Goal: Task Accomplishment & Management: Complete application form

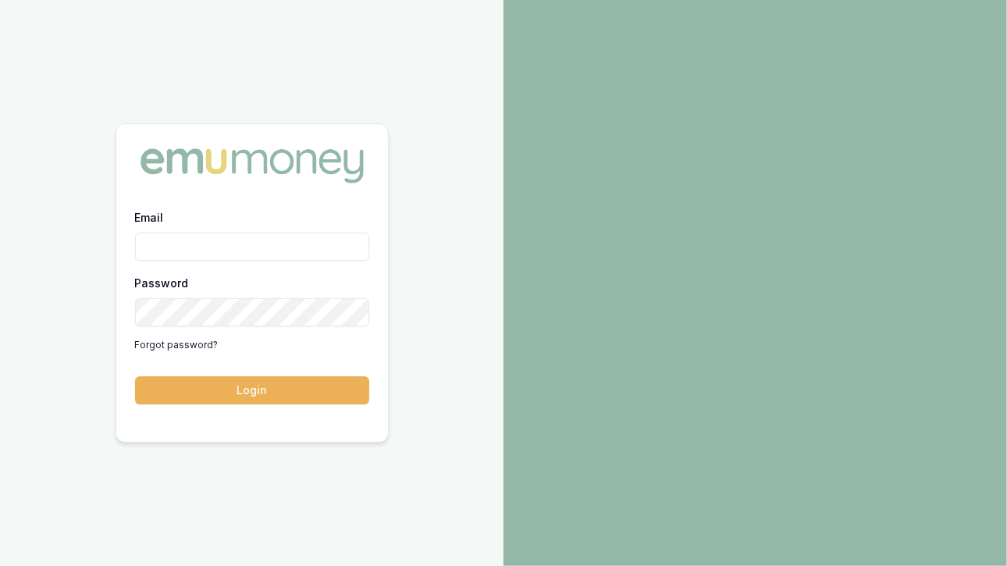
click at [197, 237] on input "Email" at bounding box center [252, 247] width 234 height 28
type input "[EMAIL_ADDRESS][DOMAIN_NAME]"
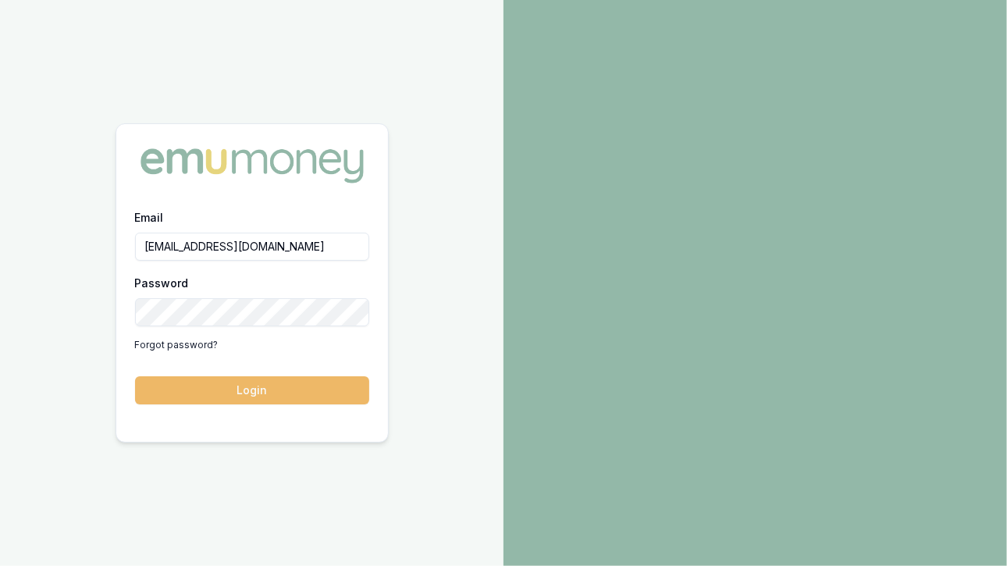
click at [235, 391] on button "Login" at bounding box center [252, 390] width 234 height 28
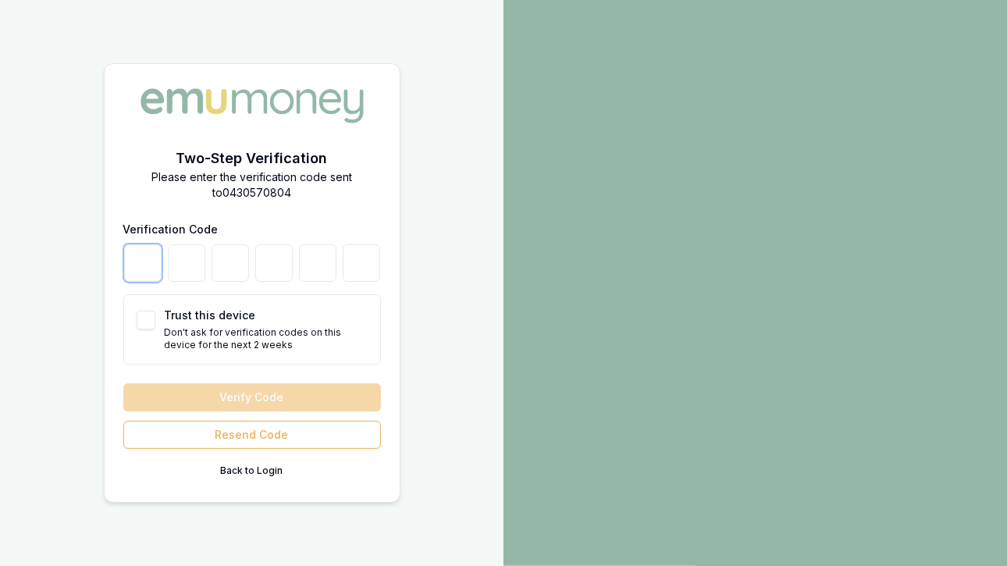
click at [138, 262] on input "number" at bounding box center [142, 262] width 37 height 37
type input "9"
type input "5"
type input "6"
type input "3"
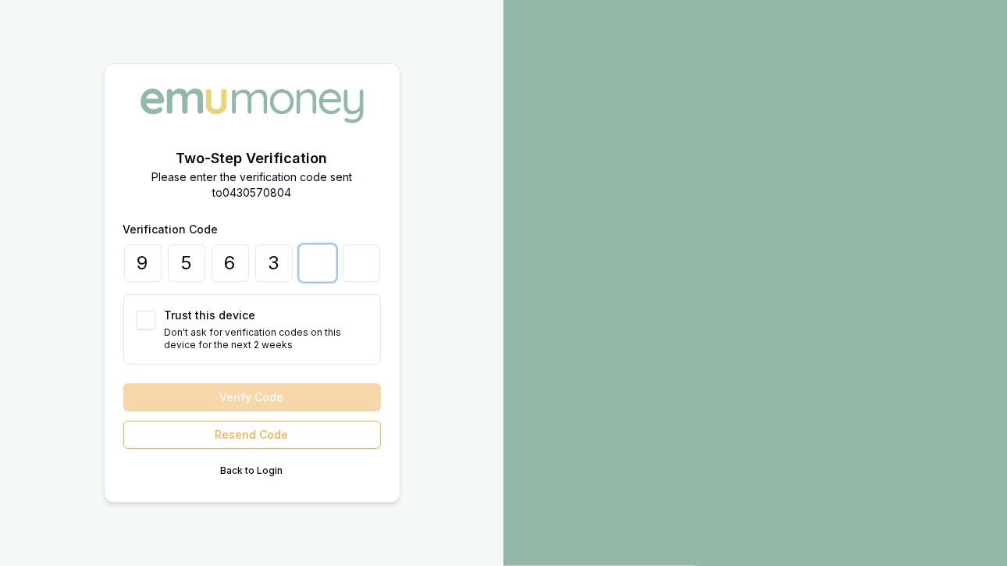
type input "7"
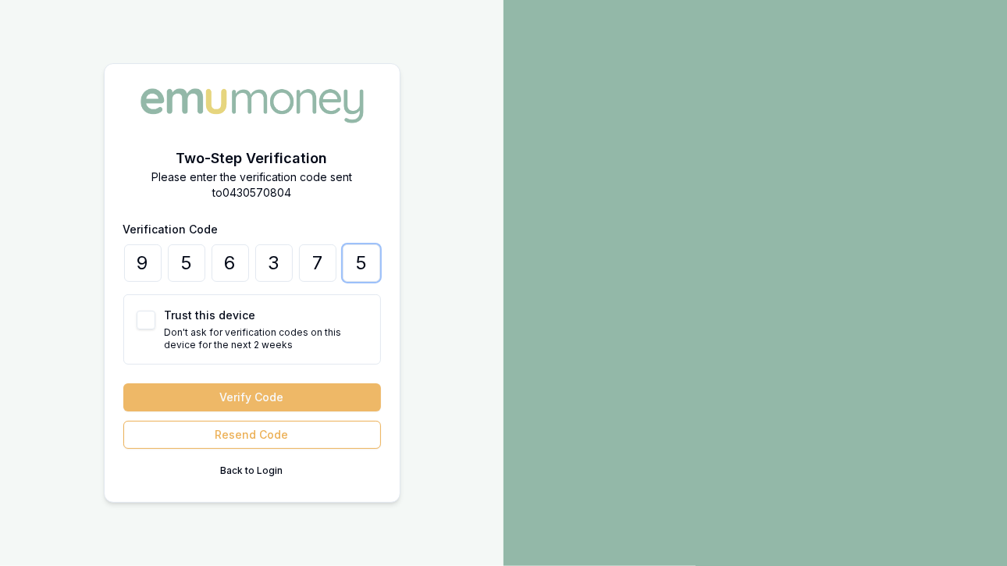
type input "5"
click at [247, 391] on button "Verify Code" at bounding box center [252, 397] width 258 height 28
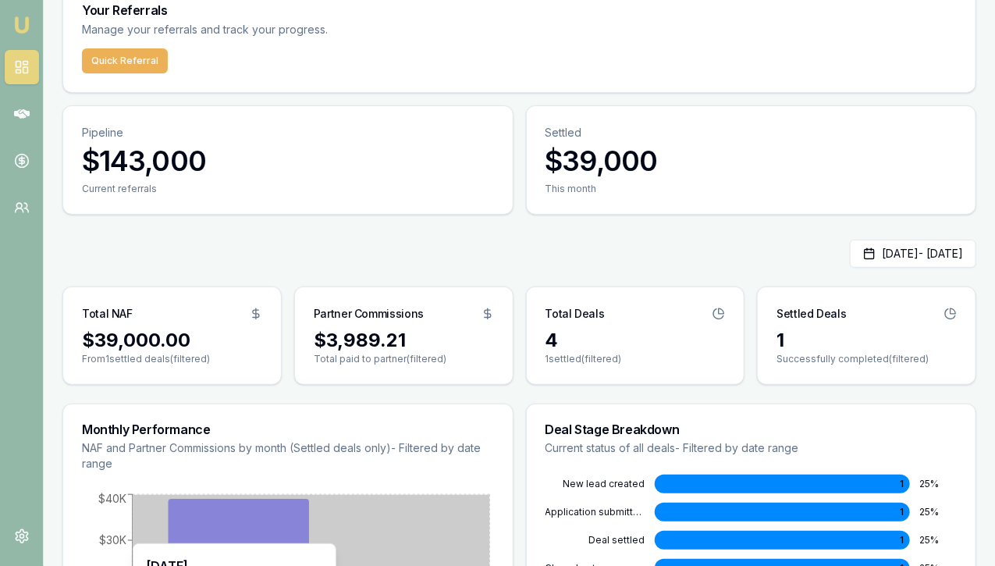
scroll to position [136, 0]
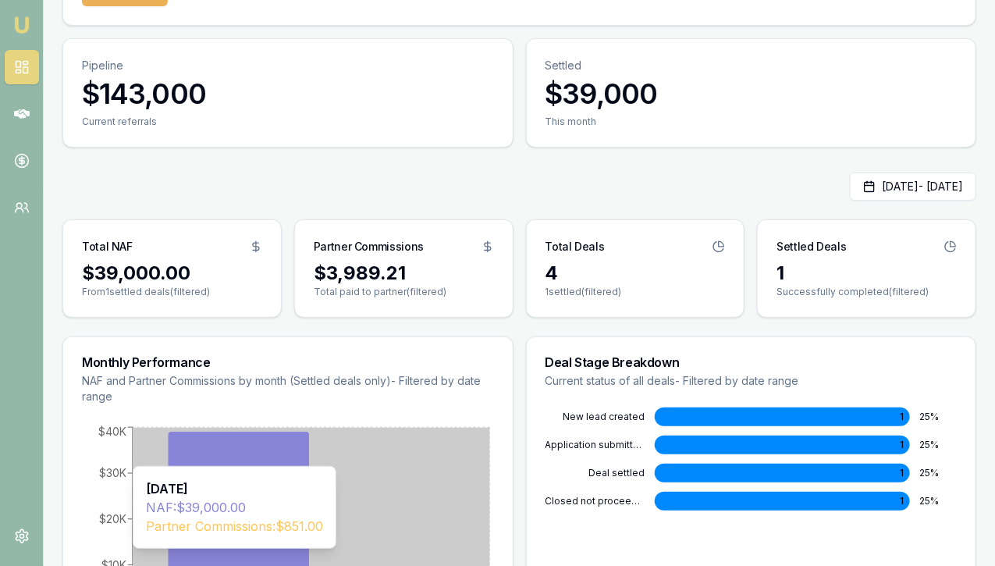
click at [416, 433] on icon "[DATE] $0 $10K $20K $30K $40K" at bounding box center [288, 540] width 412 height 234
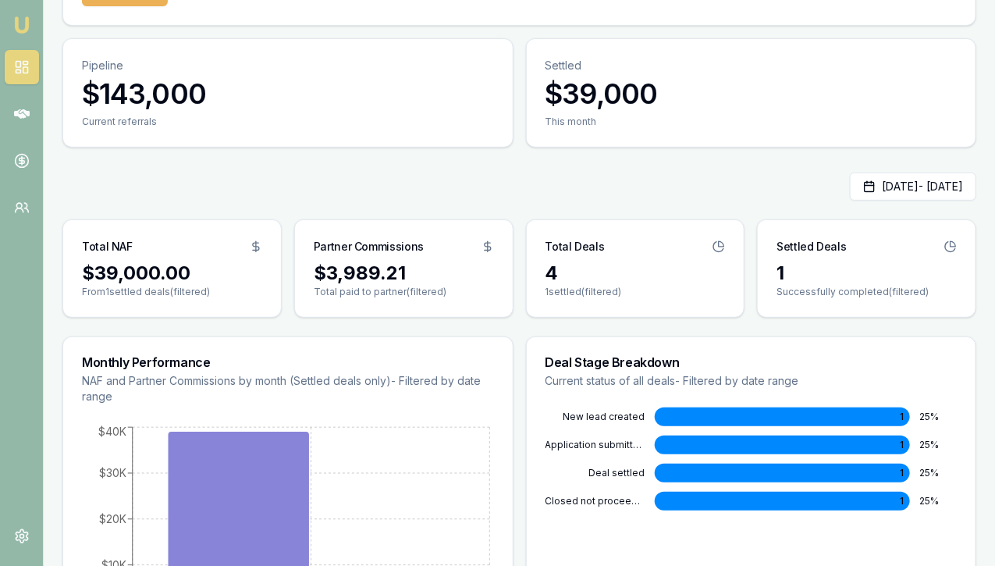
scroll to position [0, 0]
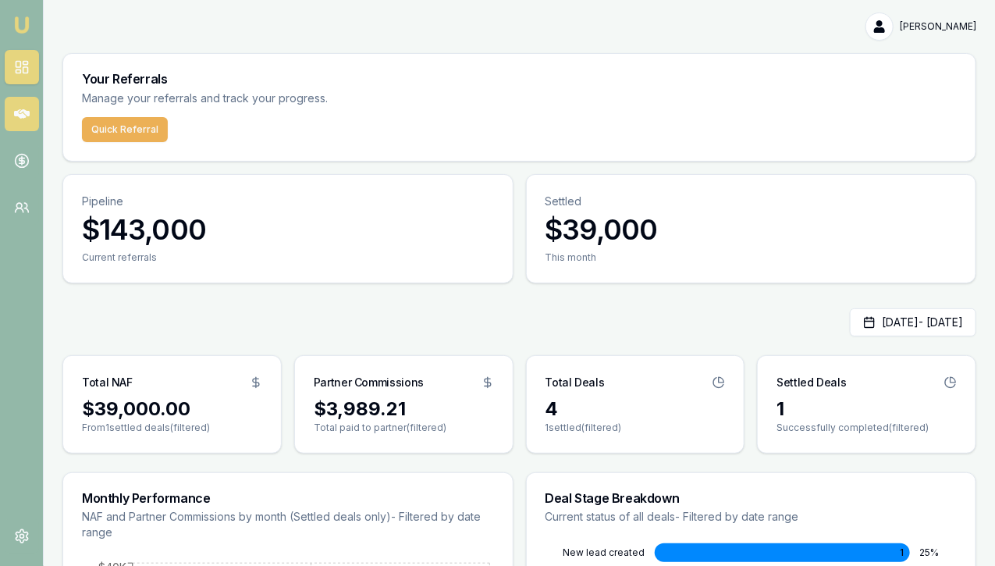
click at [25, 110] on icon at bounding box center [22, 113] width 16 height 9
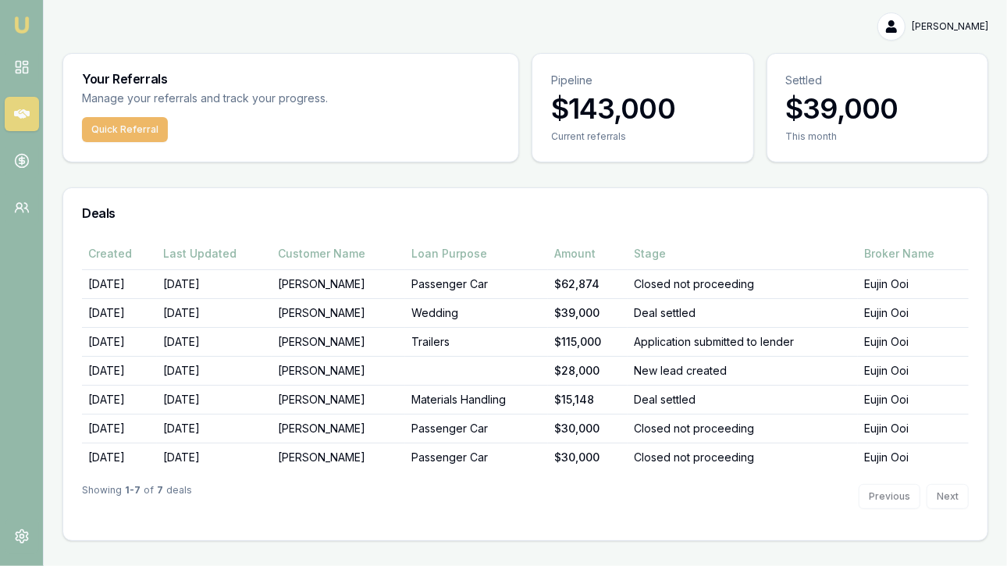
click at [124, 121] on button "Quick Referral" at bounding box center [125, 129] width 86 height 25
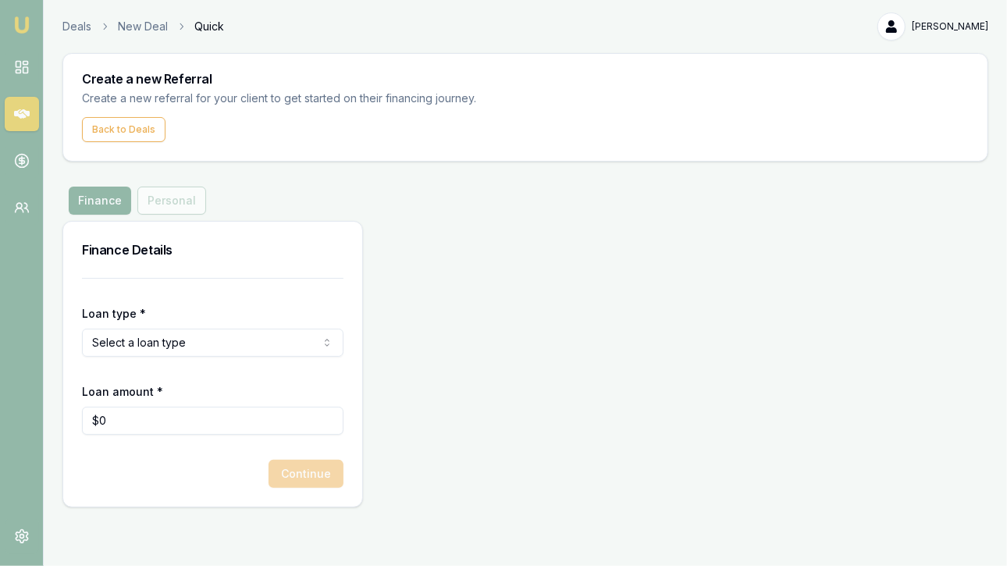
click at [183, 338] on html "Emu Money Deals New Deal Quick [PERSON_NAME] Toggle Menu Create a new Referral …" at bounding box center [503, 283] width 1007 height 566
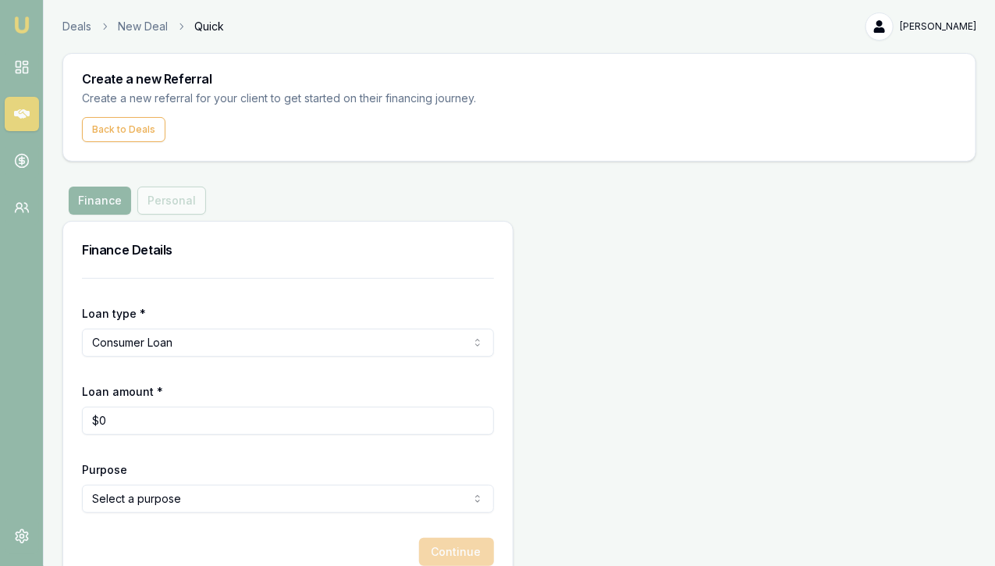
type input "0"
click at [109, 416] on input "0" at bounding box center [288, 421] width 412 height 28
type input "$35,000"
click at [119, 496] on html "Emu Money Deals New Deal Quick [PERSON_NAME] Toggle Menu Create a new Referral …" at bounding box center [497, 283] width 995 height 566
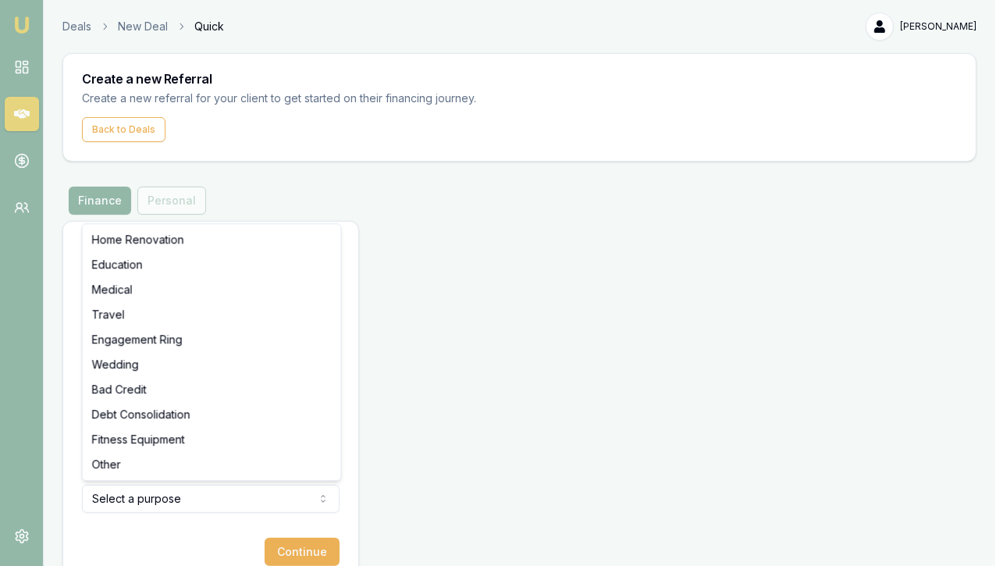
select select "TRAVEL"
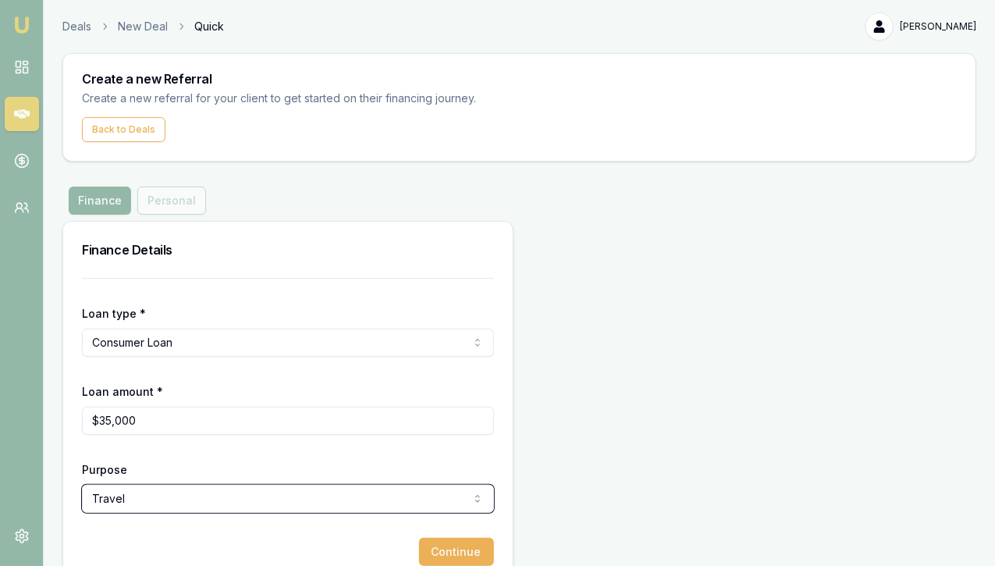
scroll to position [30, 0]
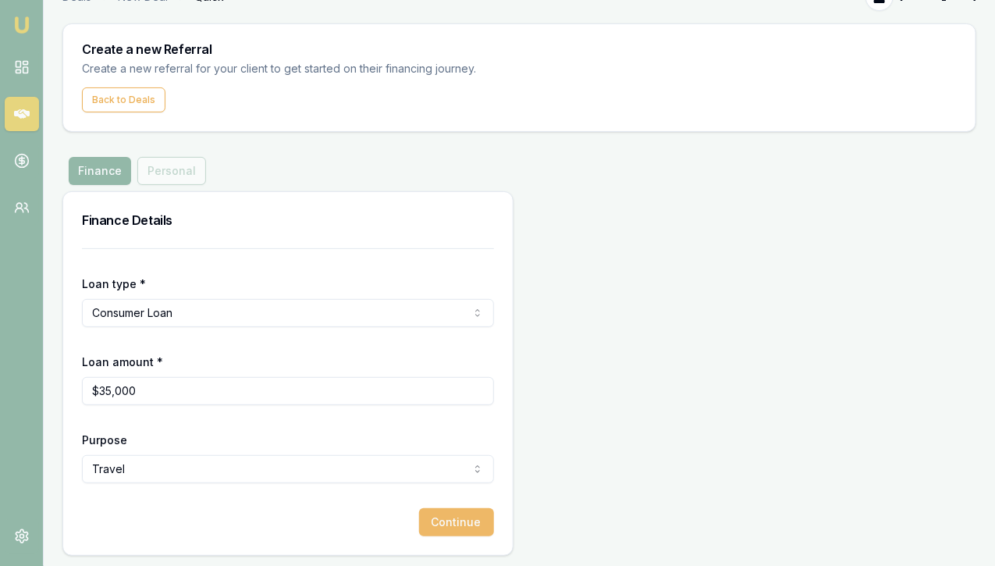
click at [419, 526] on button "Continue" at bounding box center [456, 522] width 75 height 28
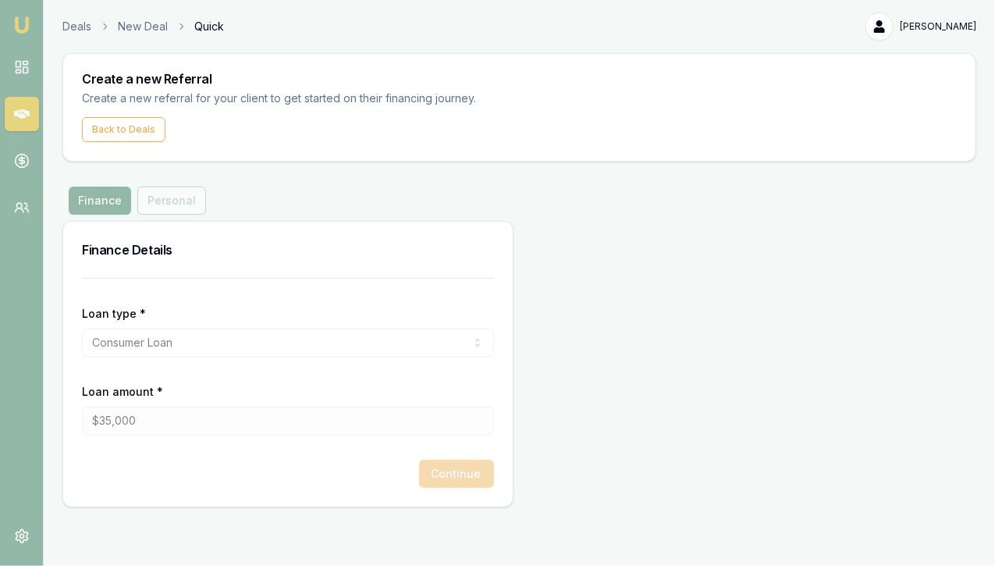
scroll to position [0, 0]
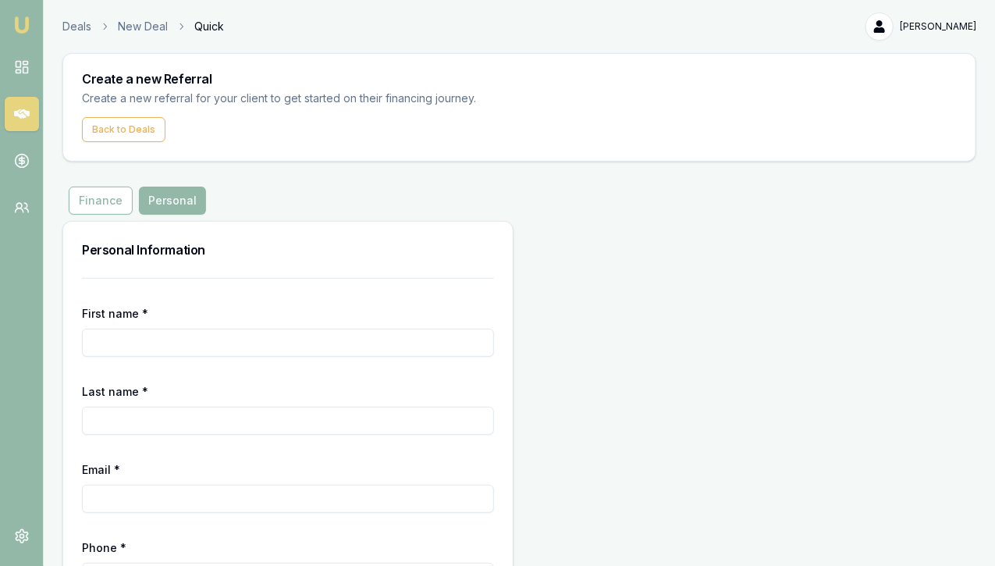
click at [137, 338] on input "First name *" at bounding box center [288, 343] width 412 height 28
type input "Priya"
click at [113, 412] on input "Last name *" at bounding box center [288, 421] width 412 height 28
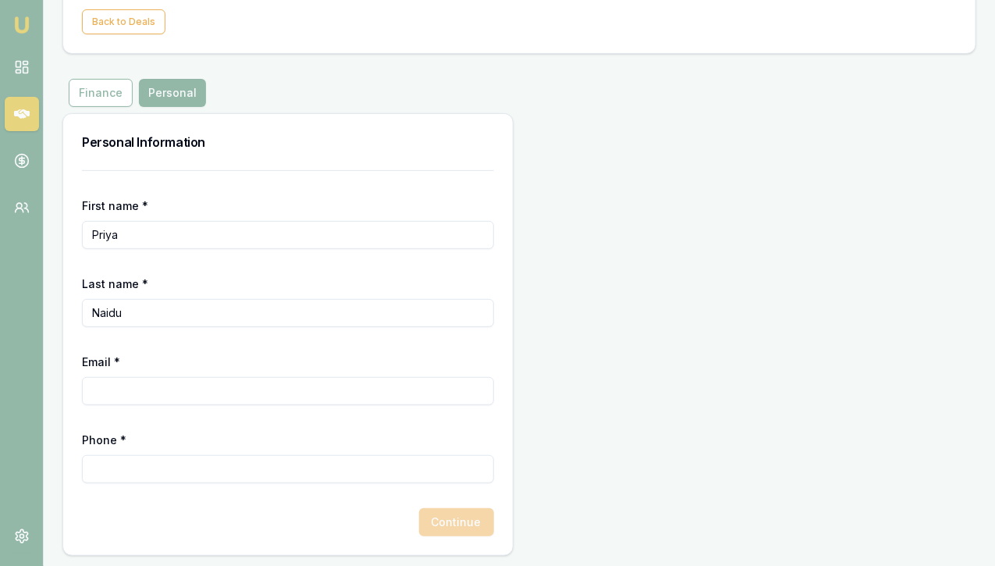
type input "Naidu"
click at [109, 385] on input "Email *" at bounding box center [288, 391] width 412 height 28
type input "[EMAIL_ADDRESS][DOMAIN_NAME]"
click at [119, 459] on input "Phone *" at bounding box center [288, 469] width 412 height 28
click at [113, 472] on input "Phone *" at bounding box center [288, 469] width 412 height 28
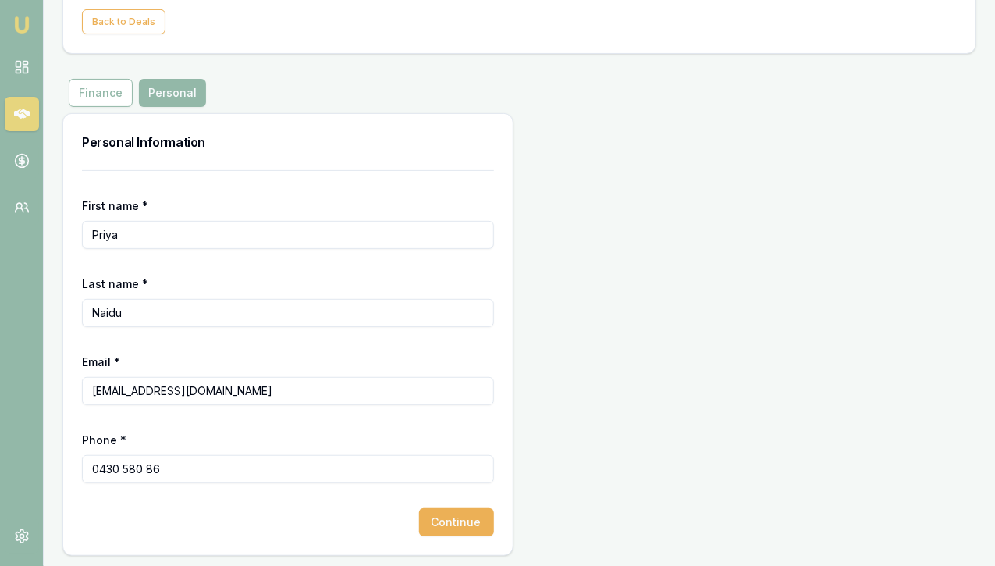
click at [254, 464] on input "0430 580 86" at bounding box center [288, 469] width 412 height 28
click at [419, 522] on button "Continue" at bounding box center [456, 522] width 75 height 28
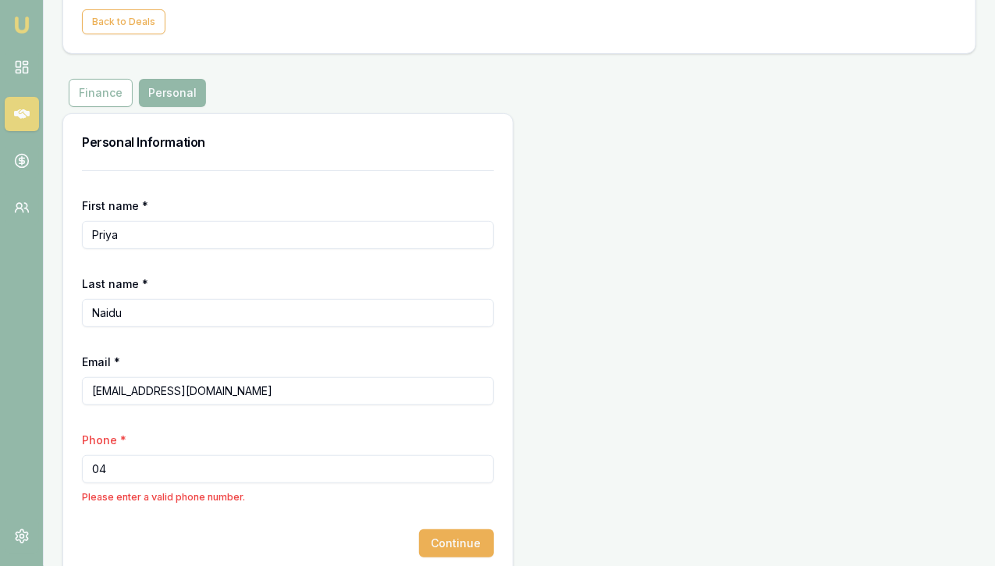
type input "0"
click at [139, 464] on input "Phone *" at bounding box center [288, 469] width 412 height 28
click at [131, 464] on input "Phone *" at bounding box center [288, 469] width 412 height 28
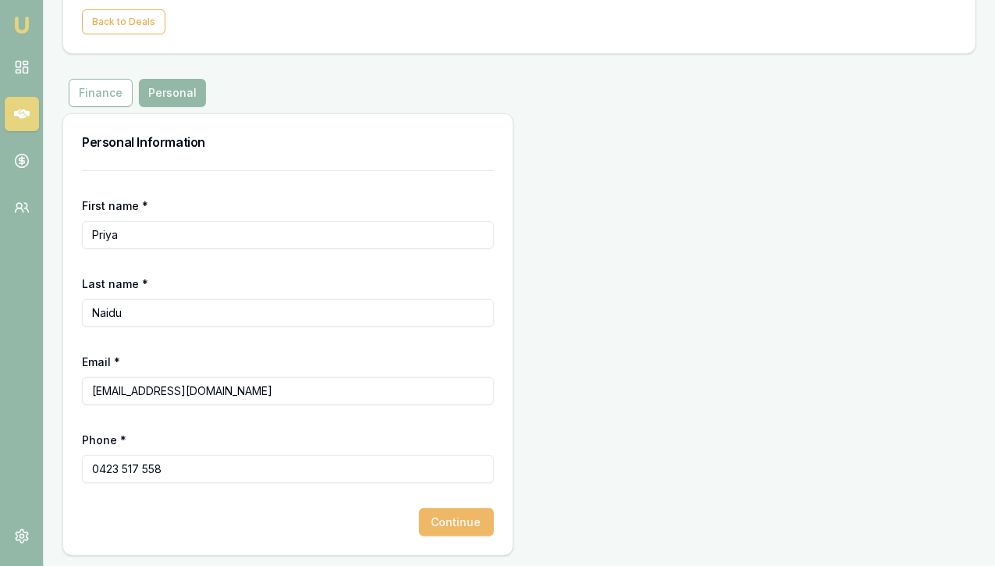
type input "0423 517 558"
click at [419, 515] on button "Continue" at bounding box center [456, 522] width 75 height 28
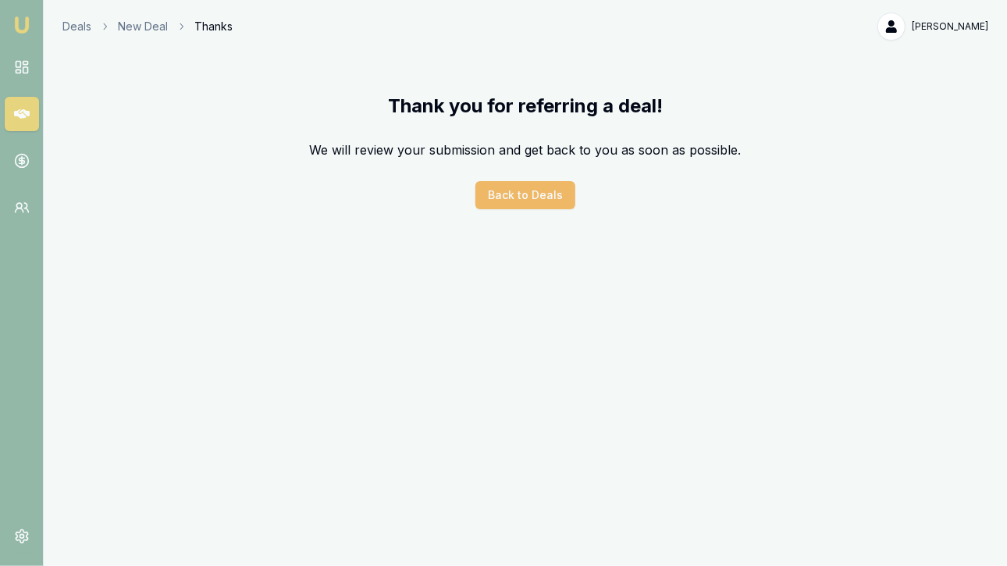
click at [515, 187] on button "Back to Deals" at bounding box center [525, 195] width 100 height 28
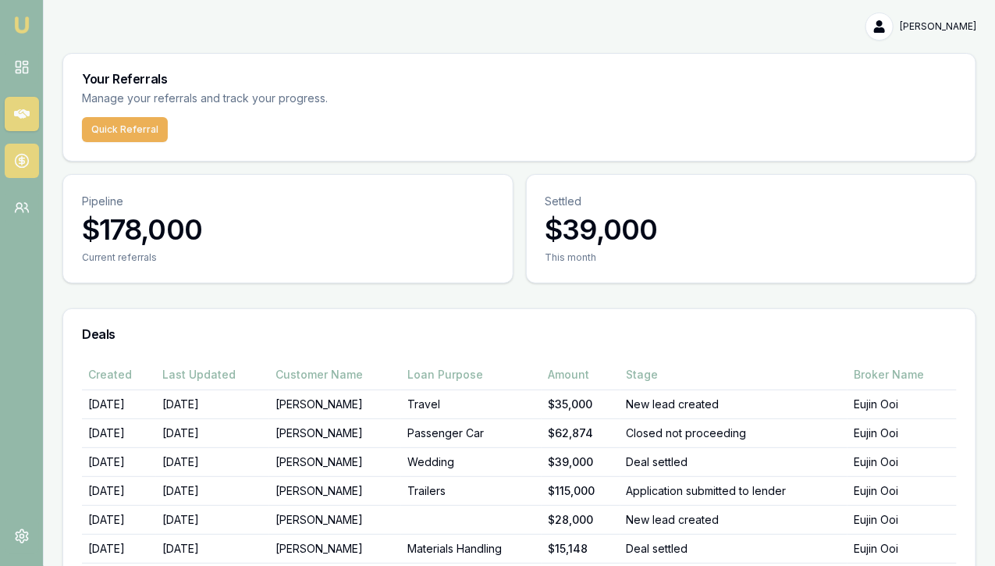
click at [27, 160] on icon at bounding box center [22, 161] width 16 height 16
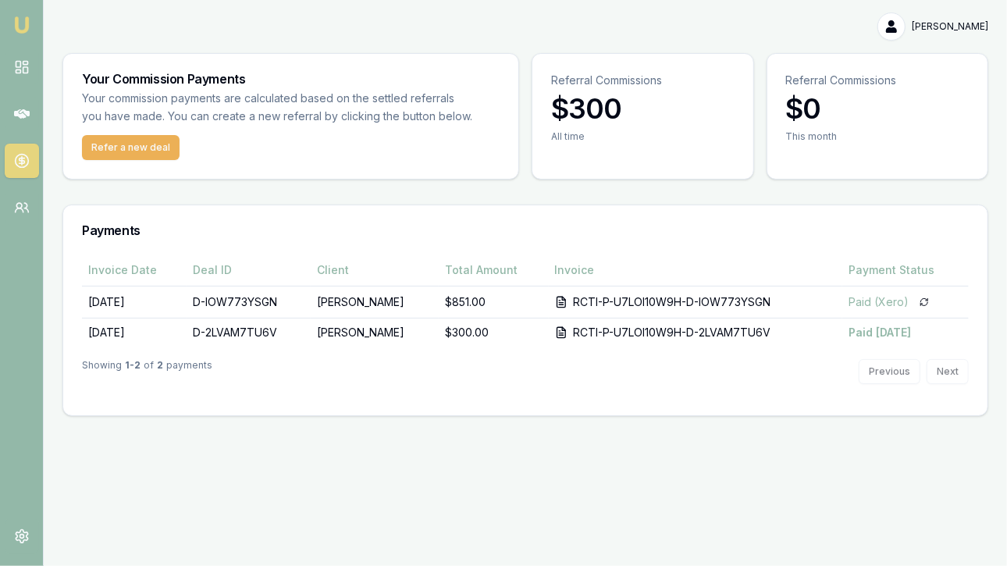
click at [487, 399] on div "Invoice Date Deal ID Client Total Amount Invoice Payment Status [DATE] D-IOW773…" at bounding box center [525, 335] width 924 height 161
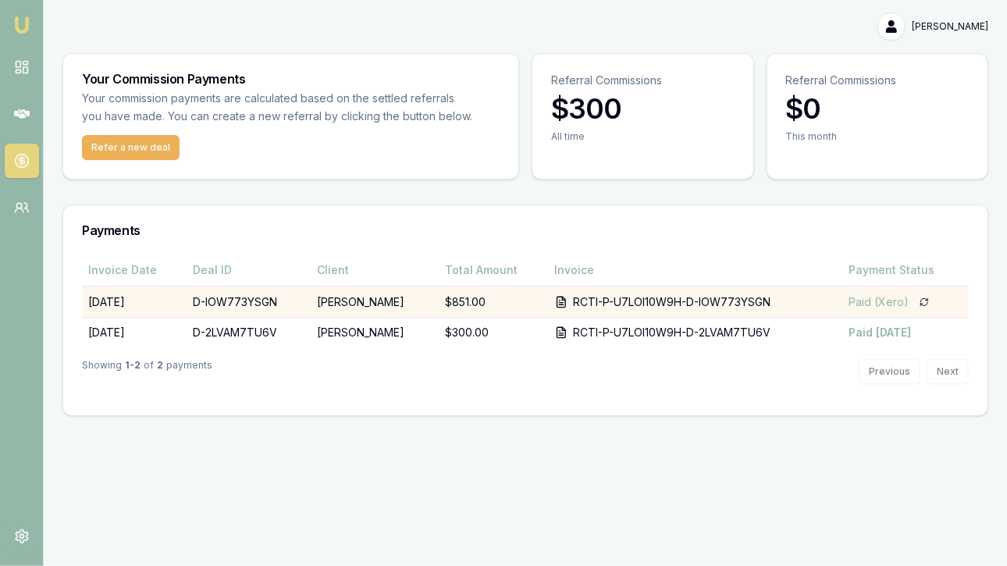
click at [859, 304] on div "Paid (Xero)" at bounding box center [879, 302] width 60 height 16
click at [671, 301] on div "RCTI-P-U7LOI10W9H-D-IOW773YSGN" at bounding box center [672, 302] width 197 height 16
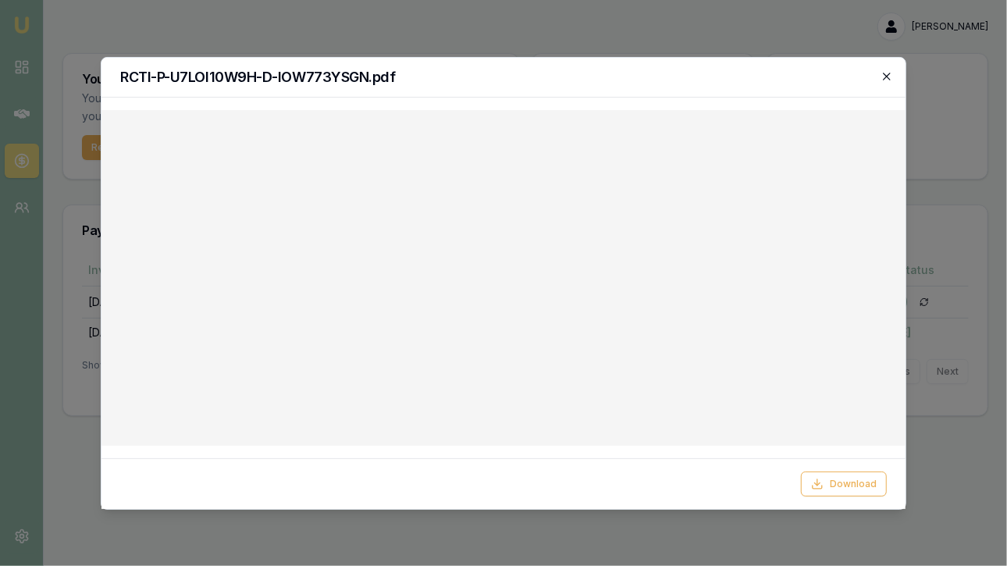
click at [888, 74] on icon "button" at bounding box center [887, 76] width 12 height 12
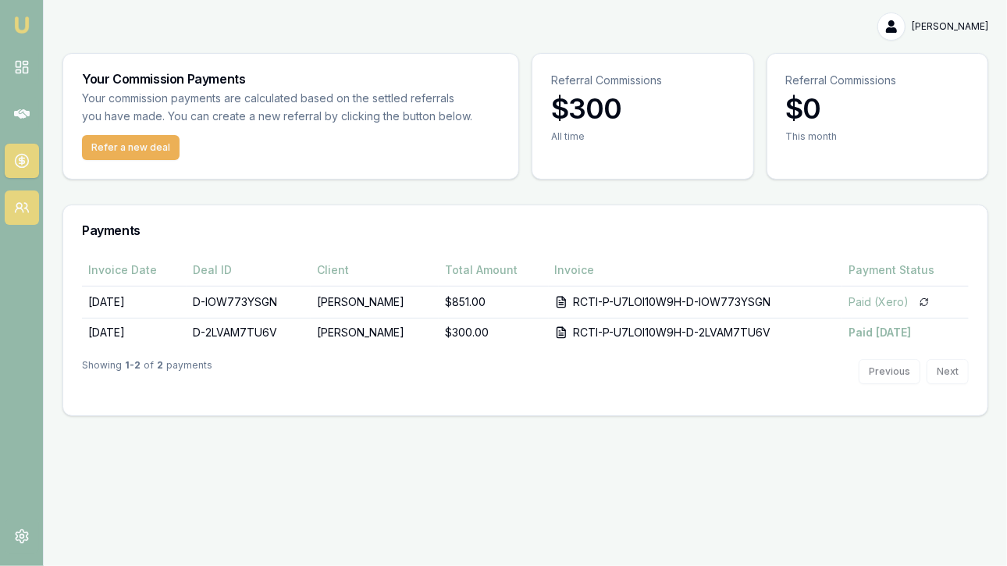
click at [22, 215] on link at bounding box center [22, 207] width 34 height 34
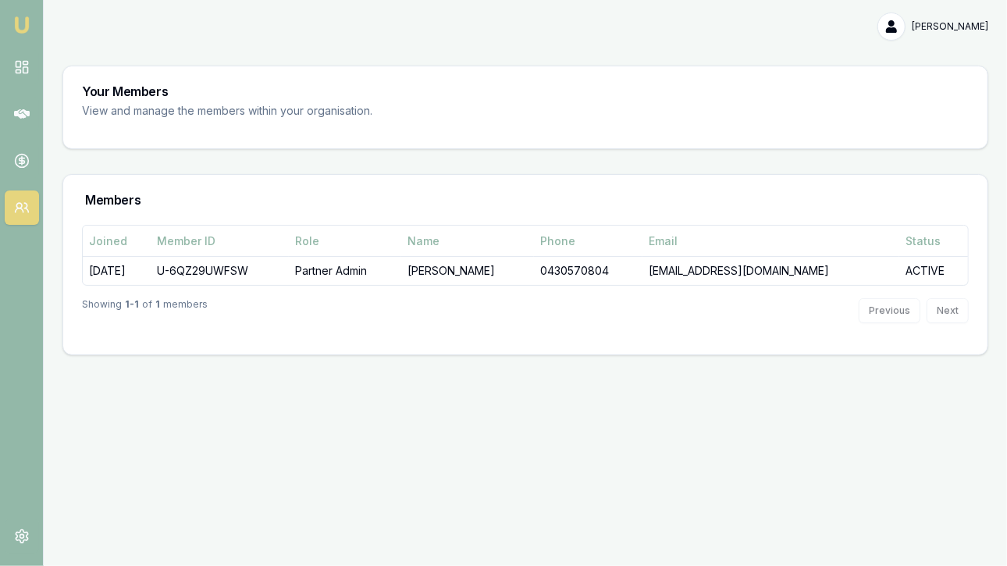
click at [20, 23] on img at bounding box center [21, 25] width 19 height 19
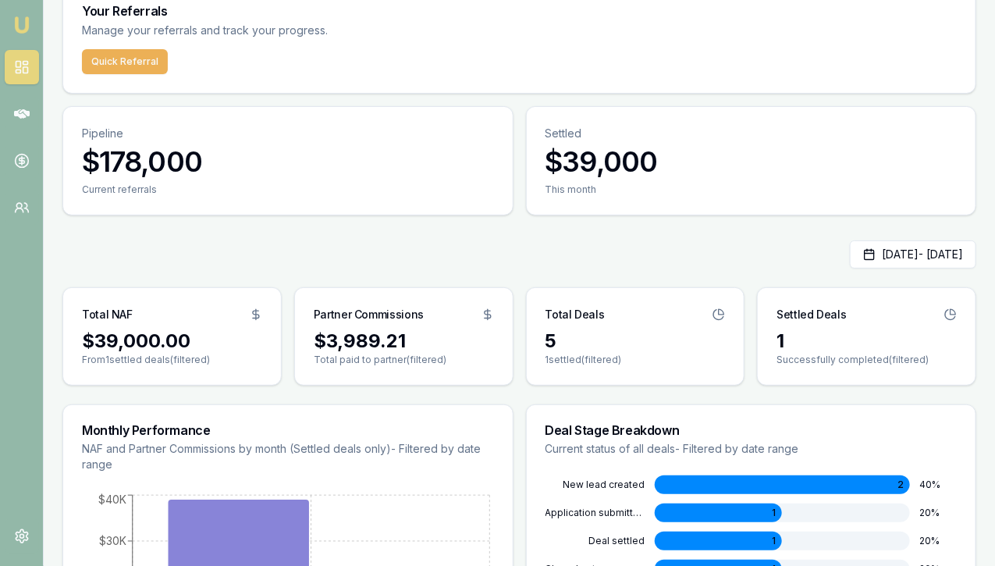
scroll to position [136, 0]
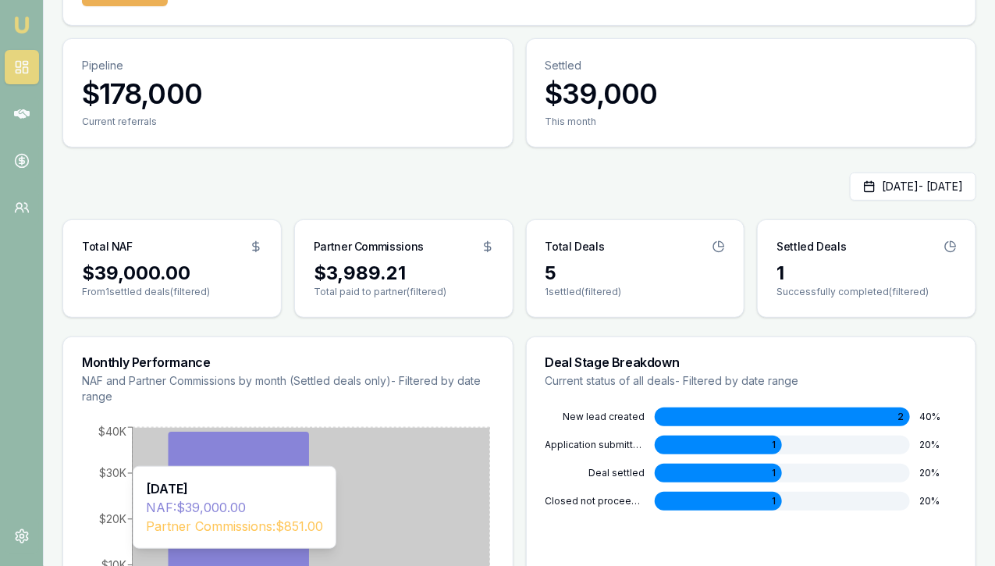
click at [365, 433] on icon "[DATE] $0 $10K $20K $30K $40K" at bounding box center [288, 540] width 412 height 234
